Goal: Find specific page/section: Find specific page/section

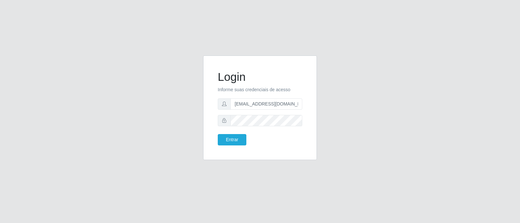
click at [238, 135] on button "Entrar" at bounding box center [232, 139] width 29 height 11
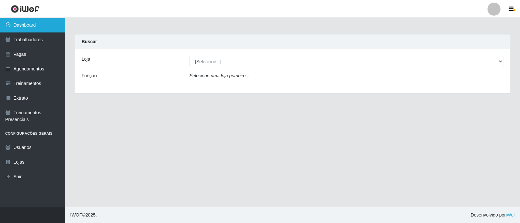
click at [43, 22] on link "Dashboard" at bounding box center [32, 25] width 65 height 15
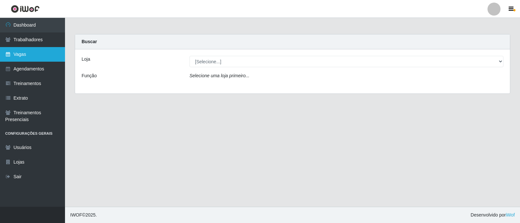
click at [31, 58] on link "Vagas" at bounding box center [32, 54] width 65 height 15
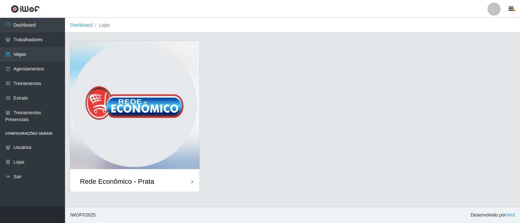
click at [137, 104] on img at bounding box center [134, 106] width 129 height 130
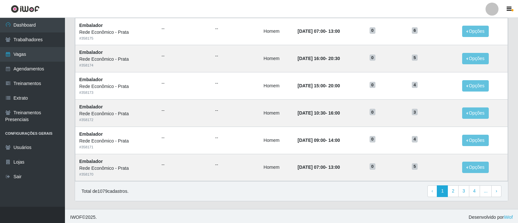
scroll to position [327, 0]
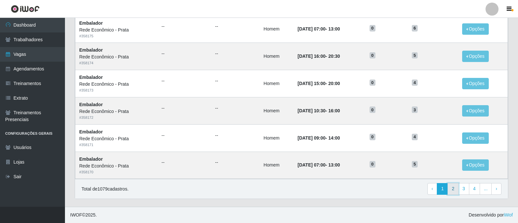
click at [456, 192] on link "2" at bounding box center [452, 189] width 11 height 12
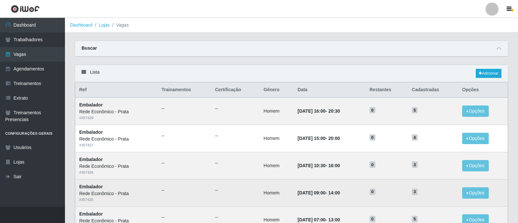
scroll to position [32, 0]
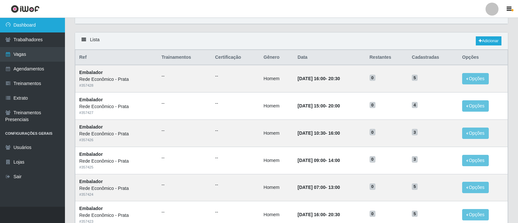
click at [31, 23] on link "Dashboard" at bounding box center [32, 25] width 65 height 15
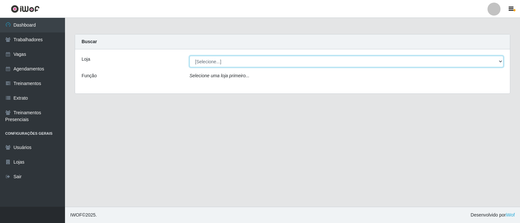
click at [502, 60] on select "[Selecione...] Rede Econômico - Prata" at bounding box center [346, 61] width 314 height 11
select select "192"
click at [189, 56] on select "[Selecione...] Rede Econômico - Prata" at bounding box center [346, 61] width 314 height 11
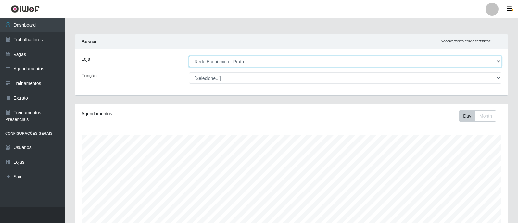
scroll to position [162, 0]
